Goal: Transaction & Acquisition: Book appointment/travel/reservation

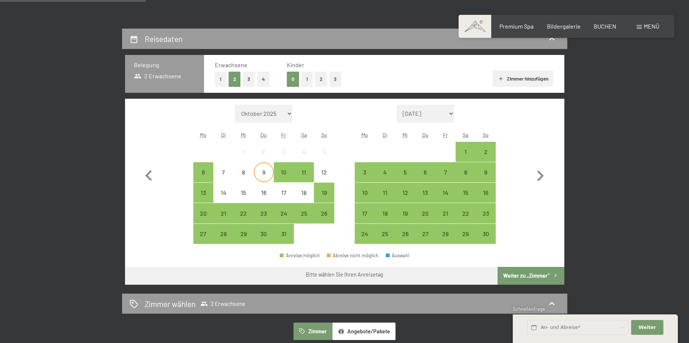
click at [266, 165] on div "9" at bounding box center [264, 172] width 19 height 19
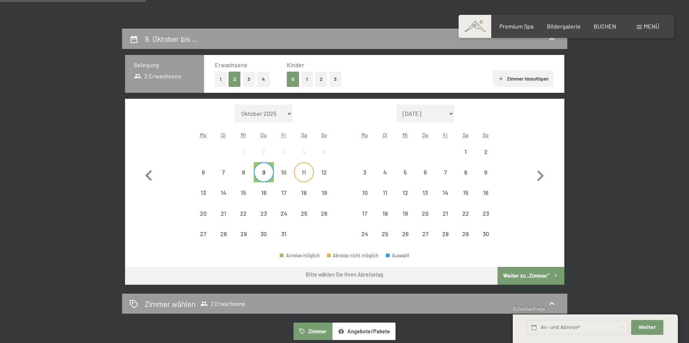
click at [300, 170] on div "11" at bounding box center [304, 178] width 19 height 19
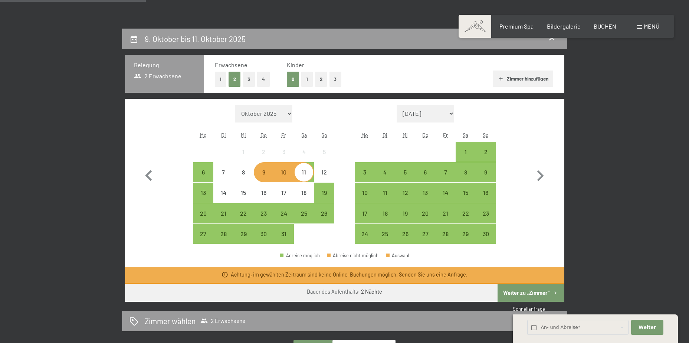
click at [338, 233] on div "Monat/Jahr Oktober 2025 [DATE] Dezember 2025 Januar 2026 Februar 2026 März 2026…" at bounding box center [344, 175] width 413 height 140
click at [293, 180] on div "10" at bounding box center [284, 178] width 19 height 19
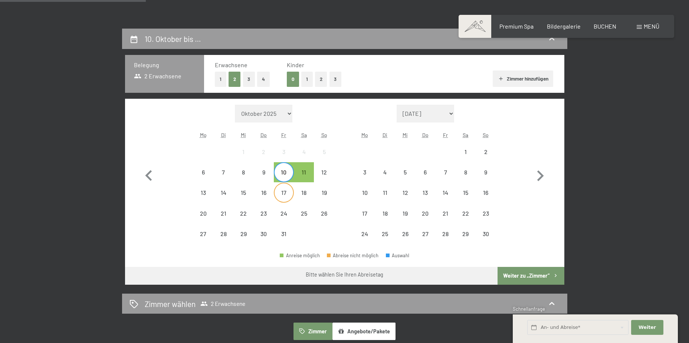
click at [284, 197] on div "17" at bounding box center [284, 199] width 19 height 19
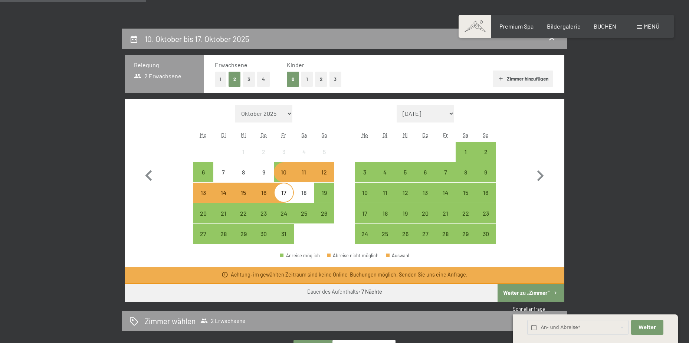
click at [294, 194] on span "Einwilligung Marketing*" at bounding box center [304, 192] width 61 height 7
click at [270, 194] on input "Einwilligung Marketing*" at bounding box center [265, 192] width 7 height 7
checkbox input "false"
click at [286, 176] on div "10" at bounding box center [284, 178] width 19 height 19
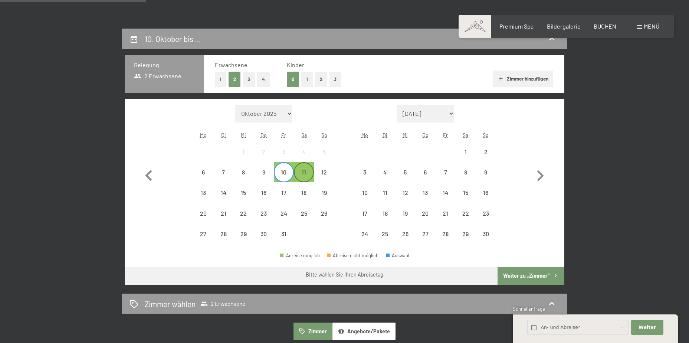
click at [306, 174] on div "11" at bounding box center [304, 178] width 19 height 19
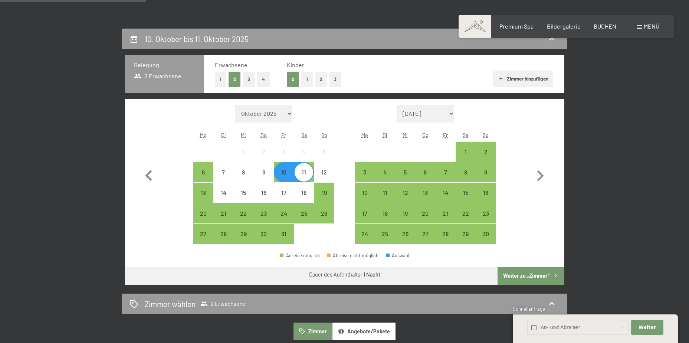
click at [544, 275] on button "Weiter zu „Zimmer“" at bounding box center [531, 276] width 66 height 18
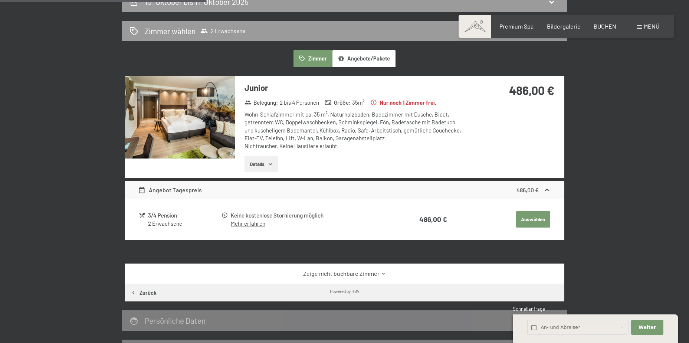
scroll to position [66, 0]
